Goal: Transaction & Acquisition: Purchase product/service

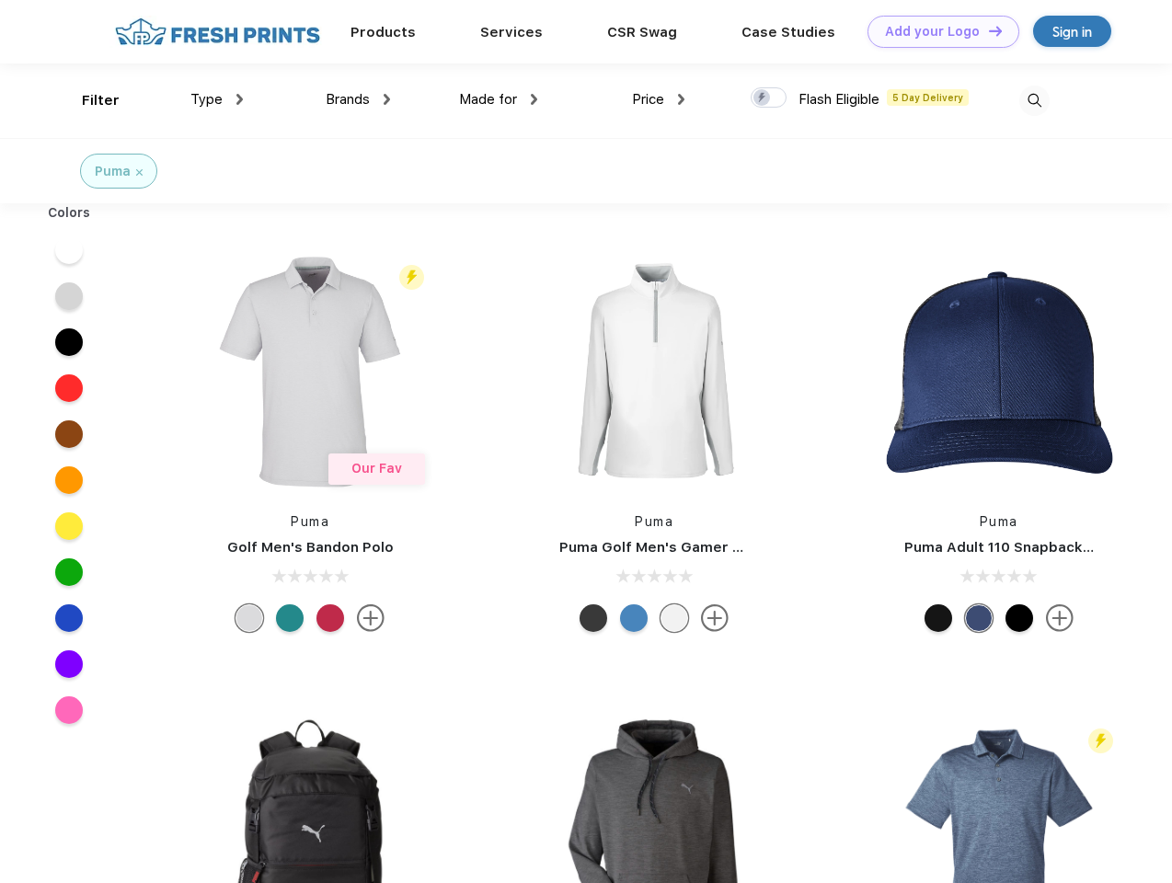
click at [936, 31] on link "Add your Logo Design Tool" at bounding box center [943, 32] width 152 height 32
click at [0, 0] on div "Design Tool" at bounding box center [0, 0] width 0 height 0
click at [987, 30] on link "Add your Logo Design Tool" at bounding box center [943, 32] width 152 height 32
click at [88, 100] on div "Filter" at bounding box center [101, 100] width 38 height 21
click at [217, 99] on span "Type" at bounding box center [206, 99] width 32 height 17
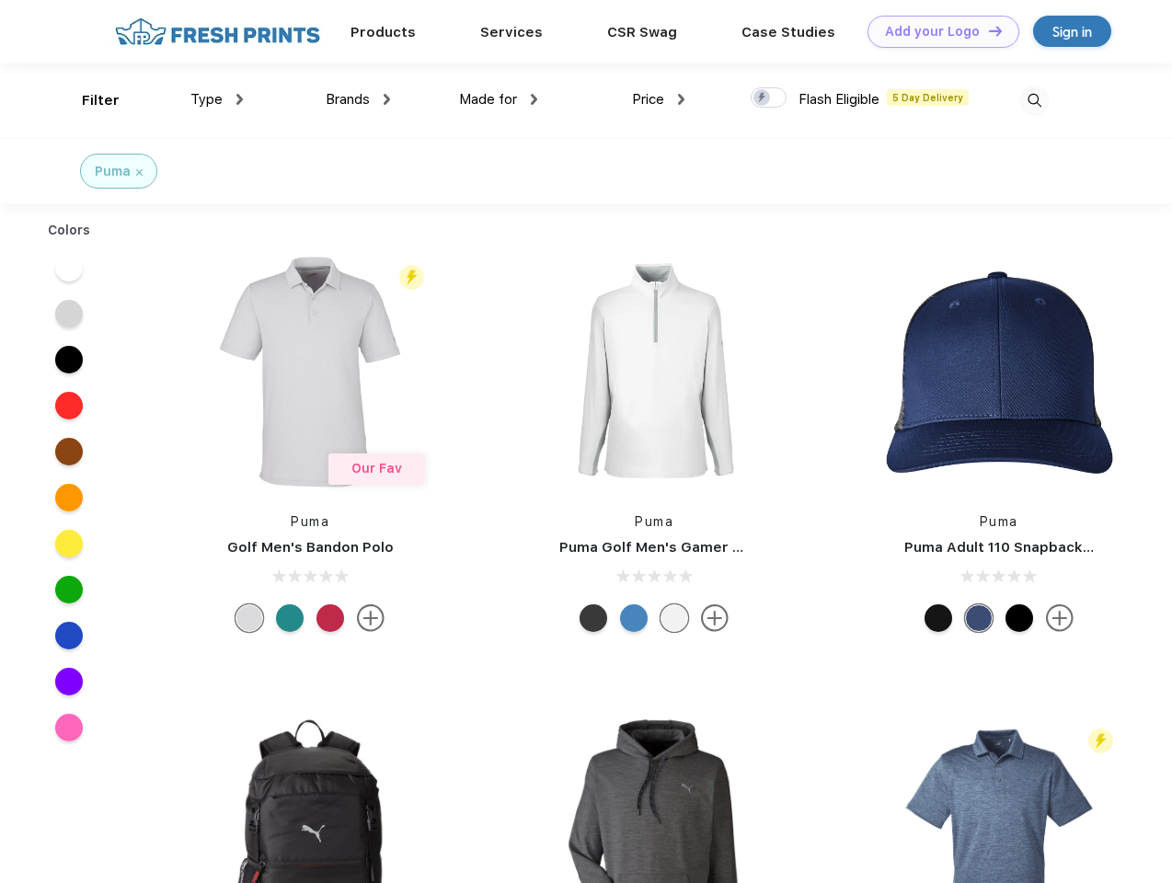
click at [358, 99] on span "Brands" at bounding box center [348, 99] width 44 height 17
click at [498, 99] on span "Made for" at bounding box center [488, 99] width 58 height 17
click at [658, 99] on span "Price" at bounding box center [648, 99] width 32 height 17
click at [769, 98] on div at bounding box center [768, 97] width 36 height 20
click at [762, 98] on input "checkbox" at bounding box center [756, 92] width 12 height 12
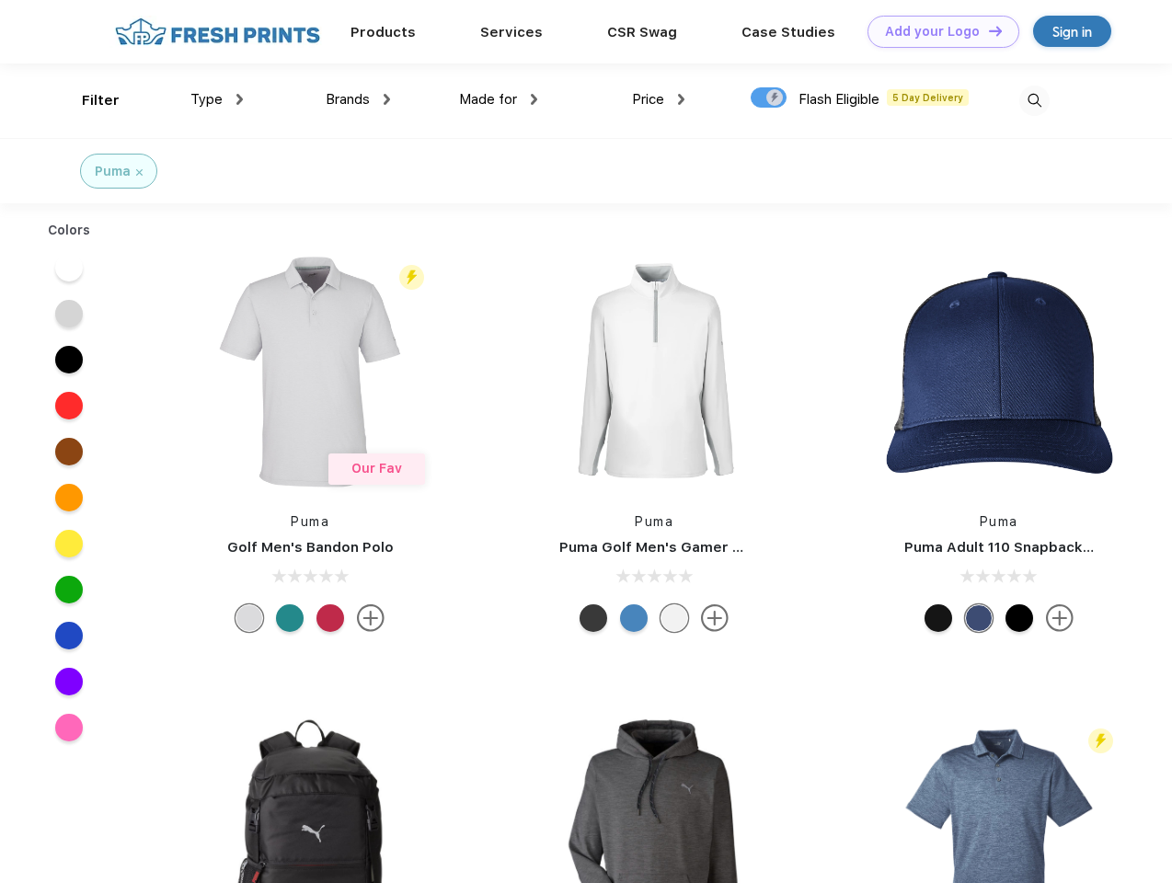
click at [1034, 100] on img at bounding box center [1034, 101] width 30 height 30
